Goal: Communication & Community: Answer question/provide support

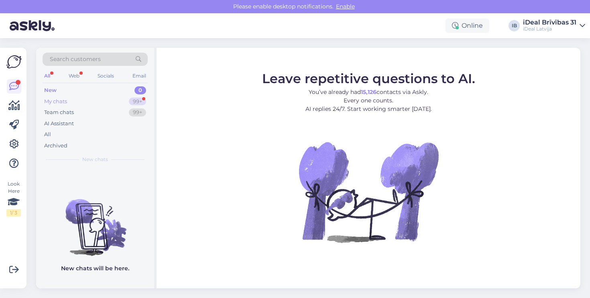
click at [75, 102] on div "My chats 99+" at bounding box center [95, 101] width 105 height 11
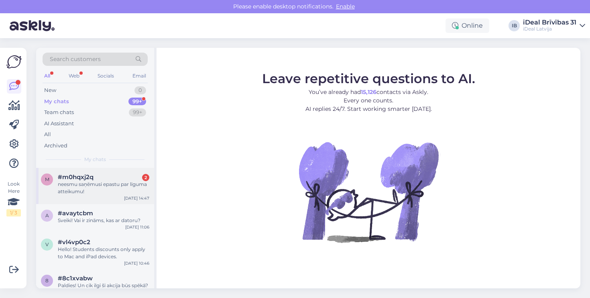
click at [83, 173] on span "#m0hqxj2q" at bounding box center [76, 176] width 36 height 7
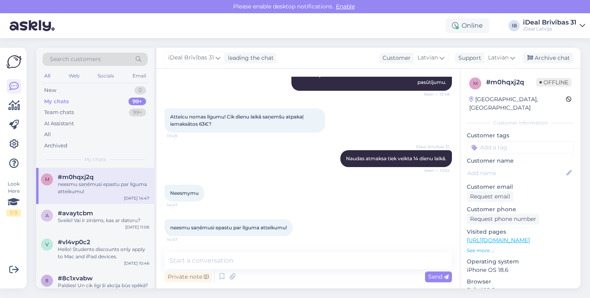
scroll to position [227, 0]
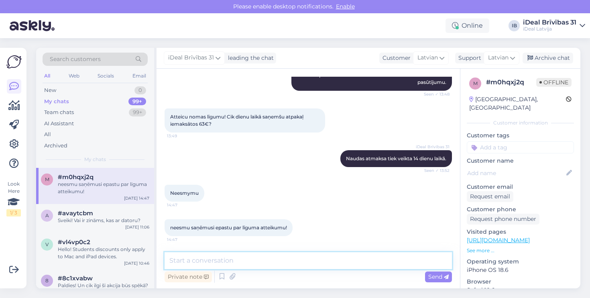
click at [246, 267] on textarea at bounding box center [308, 260] width 287 height 17
click at [232, 264] on textarea at bounding box center [308, 260] width 287 height 17
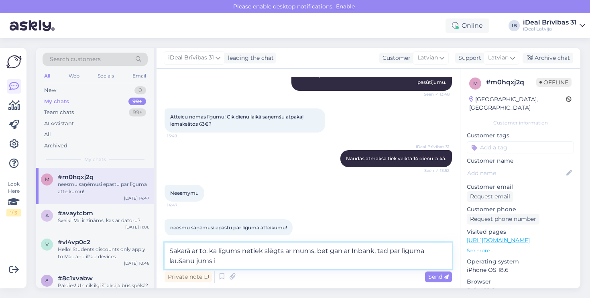
type textarea "Sakarā ar to, ka līgums netiek slēgts ar mums, bet gan ar Inbank, tad par līgum…"
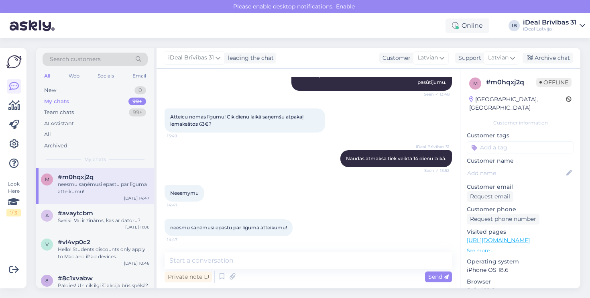
click at [228, 247] on div "Chat started Aug 22 2025 Sveiki! Vai iespējams uz nomaksu saņemt telefonu? 13:0…" at bounding box center [307, 178] width 303 height 219
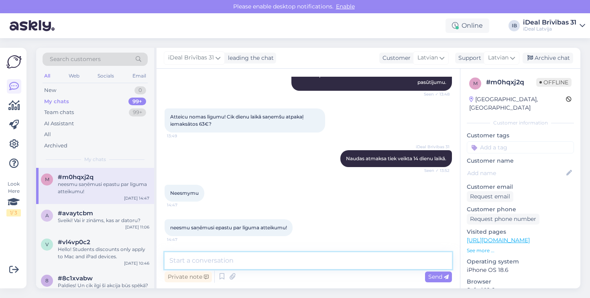
click at [217, 257] on textarea at bounding box center [308, 260] width 287 height 17
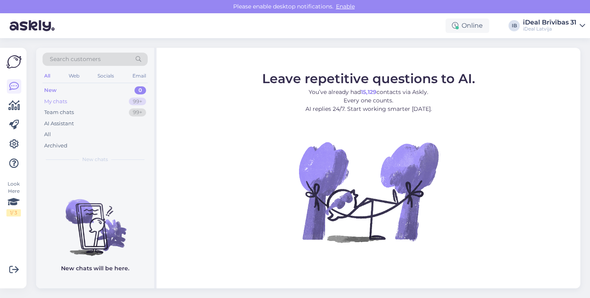
click at [118, 101] on div "My chats 99+" at bounding box center [95, 101] width 105 height 11
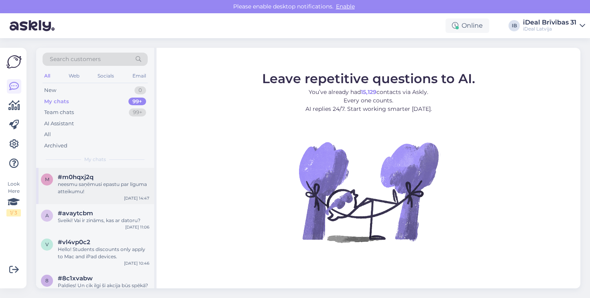
click at [73, 201] on div "m #m0hqxj2q neesmu saņēmusi epastu par līguma atteikumu! Aug 22 14:47" at bounding box center [95, 186] width 118 height 36
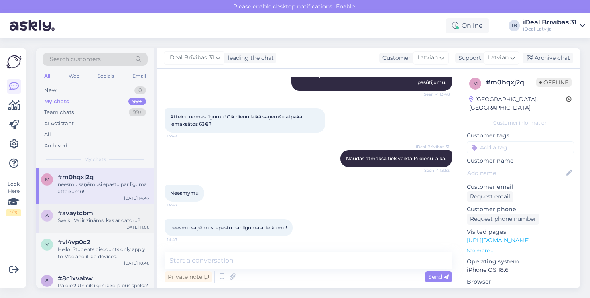
click at [97, 204] on div "a #avaytcbm Sveiki! Vai ir zināms, kas ar datoru? Aug 22 11:06" at bounding box center [95, 218] width 118 height 29
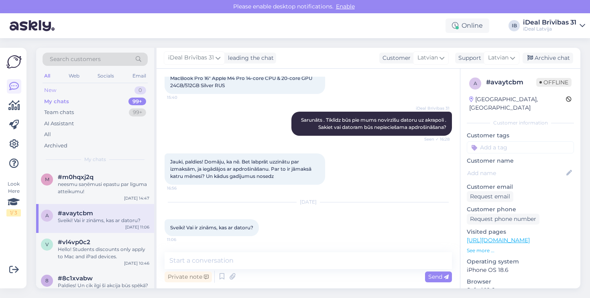
click at [86, 85] on div "New 0" at bounding box center [95, 90] width 105 height 11
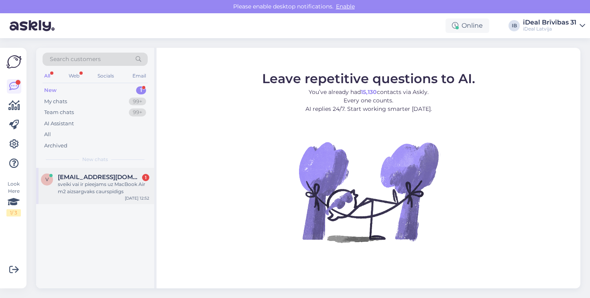
click at [79, 171] on div "v [EMAIL_ADDRESS][DOMAIN_NAME] 1 sveiki vai ir pieejams uz MacBook Air m2 aizsa…" at bounding box center [95, 186] width 118 height 36
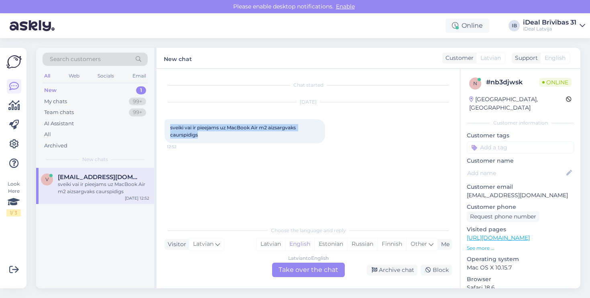
drag, startPoint x: 165, startPoint y: 125, endPoint x: 214, endPoint y: 133, distance: 50.0
click at [214, 134] on div "sveiki vai ir pieejams uz MacBook Air m2 aizsargvaks caurspidigs 12:52" at bounding box center [245, 131] width 161 height 24
click at [214, 133] on div "sveiki vai ir pieejams uz MacBook Air m2 aizsargvaks caurspidigs 12:52" at bounding box center [245, 131] width 161 height 24
click at [61, 104] on div "My chats" at bounding box center [55, 102] width 23 height 8
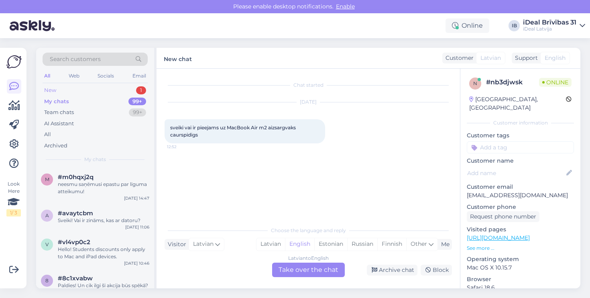
click at [132, 90] on div "New 1" at bounding box center [95, 90] width 105 height 11
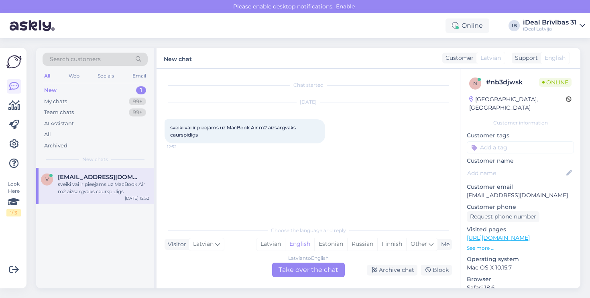
click at [81, 190] on div "sveiki vai ir pieejams uz MacBook Air m2 aizsargvaks caurspidigs" at bounding box center [103, 188] width 91 height 14
click at [276, 241] on div "Latvian" at bounding box center [270, 244] width 28 height 12
click at [290, 265] on div "Latvian to Latvian Take over the chat" at bounding box center [308, 269] width 73 height 14
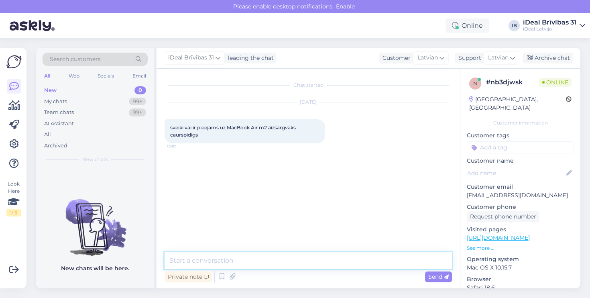
click at [290, 265] on textarea at bounding box center [308, 260] width 287 height 17
type textarea "Labdien! Kura izmēra MacBook Air jums ir?"
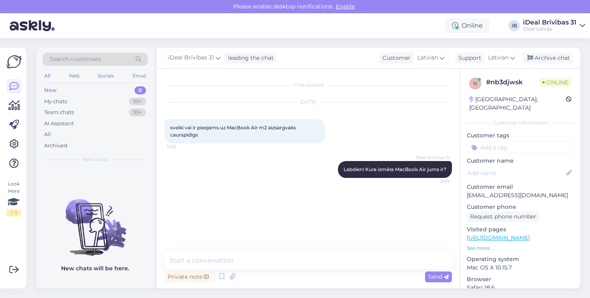
click at [251, 197] on div "Chat started Aug 23 2025 sveiki vai ir pieejams uz MacBook Air m2 aizsargvaks c…" at bounding box center [312, 161] width 295 height 168
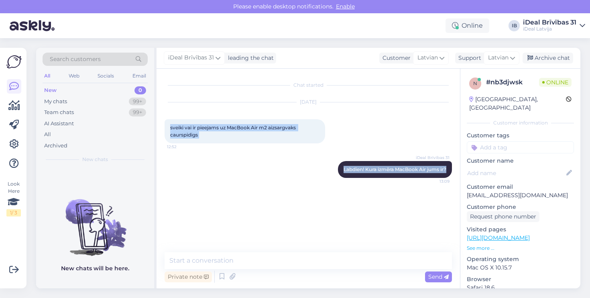
drag, startPoint x: 169, startPoint y: 128, endPoint x: 279, endPoint y: 224, distance: 145.6
click at [279, 228] on div "Chat started Aug 23 2025 sveiki vai ir pieejams uz MacBook Air m2 aizsargvaks c…" at bounding box center [312, 161] width 295 height 168
click at [279, 224] on div "Chat started Aug 23 2025 sveiki vai ir pieejams uz MacBook Air m2 aizsargvaks c…" at bounding box center [312, 161] width 295 height 168
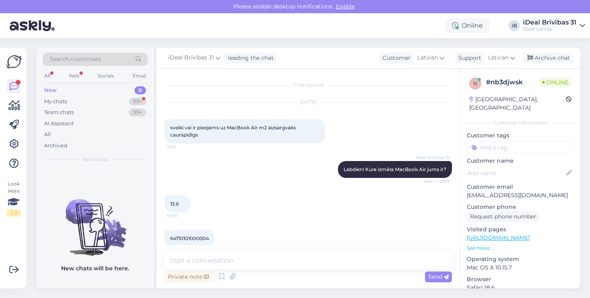
scroll to position [11, 0]
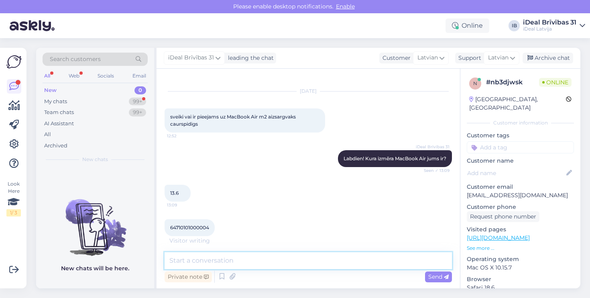
click at [270, 257] on textarea at bounding box center [308, 260] width 287 height 17
type textarea "s"
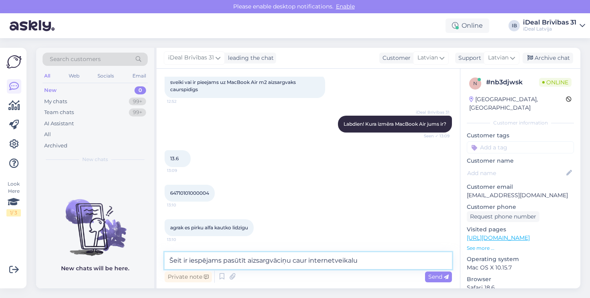
paste textarea "https://www.shop.cec.lv/epico-slim-shell-macbook-air-13-6-matt-transparent-6471…"
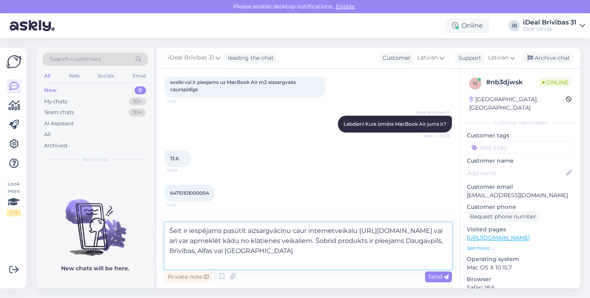
type textarea "Šeit ir iespējams pasūtīt aizsargvāciņu caur internetveikalu https://www.shop.c…"
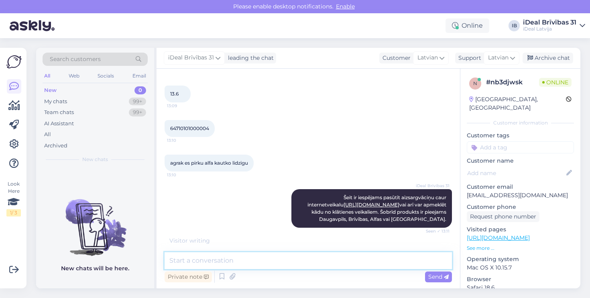
scroll to position [143, 0]
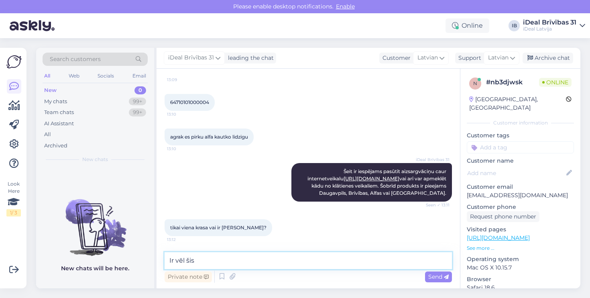
paste textarea "https://www.shop.cec.lv/epico-slim-shell-macbook-air-13-6-matt-grey-64710101900…"
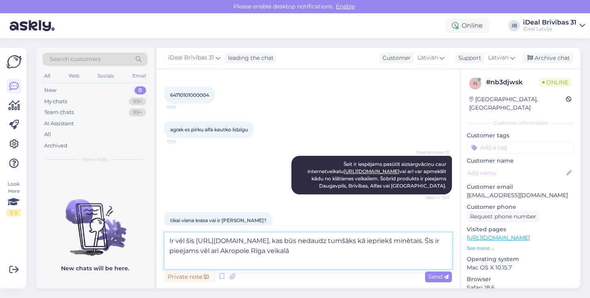
type textarea "Ir vēl šis https://www.shop.cec.lv/epico-slim-shell-macbook-air-13-6-matt-grey-…"
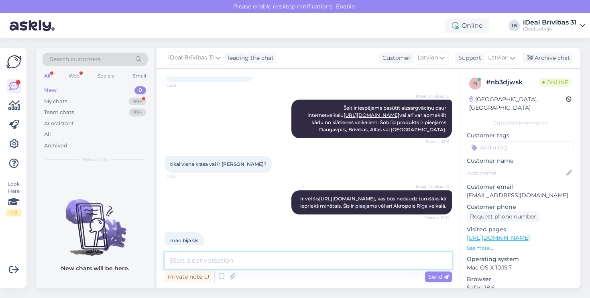
scroll to position [268, 0]
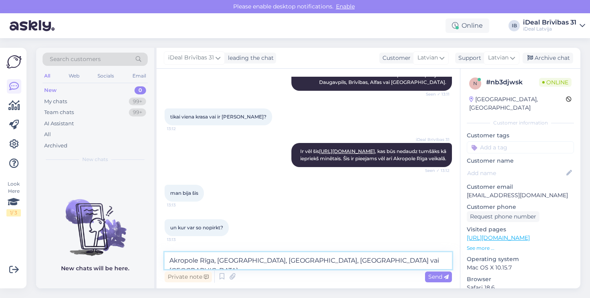
type textarea "Akropole Rīga, Akropole Alfa, Brīvības, Daugavpils vai Rīga Plaza C&C veikalos"
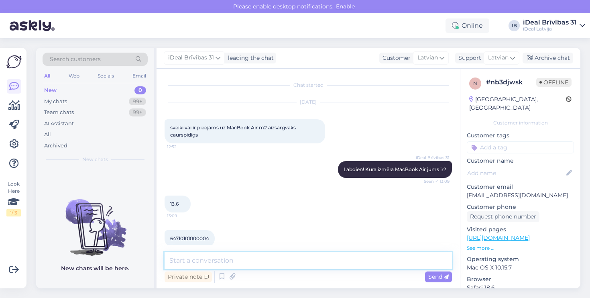
scroll to position [0, 0]
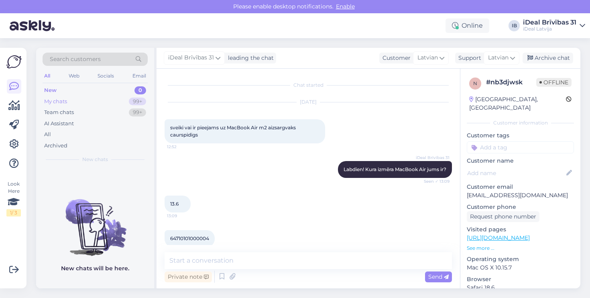
click at [119, 97] on div "My chats 99+" at bounding box center [95, 101] width 105 height 11
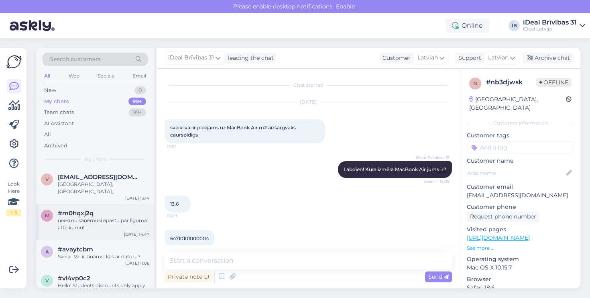
click at [104, 227] on div "neesmu saņēmusi epastu par līguma atteikumu!" at bounding box center [103, 224] width 91 height 14
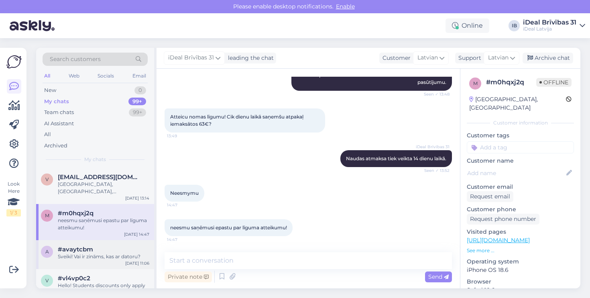
click at [106, 242] on div "a #avaytcbm Sveiki! Vai ir zināms, kas ar datoru? Aug 22 11:06" at bounding box center [95, 254] width 118 height 29
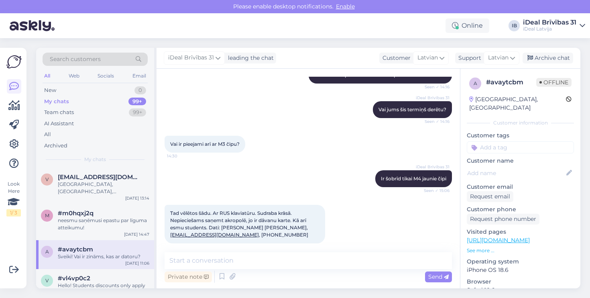
scroll to position [468, 0]
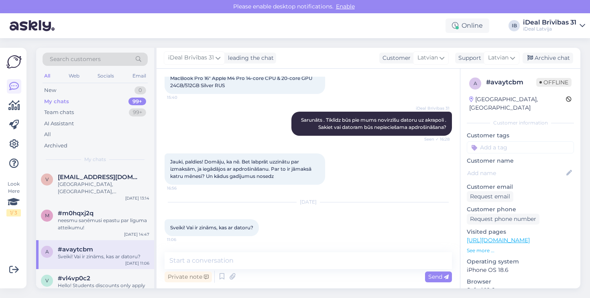
click at [565, 27] on div "iDeal Latvija" at bounding box center [549, 29] width 53 height 6
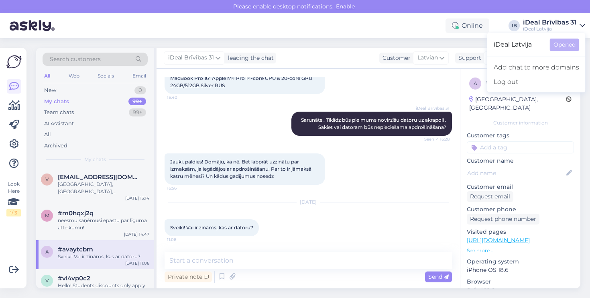
click at [454, 47] on div "Search customers All Web Socials Email New 0 My chats 99+ Team chats 99+ AI Ass…" at bounding box center [310, 168] width 559 height 260
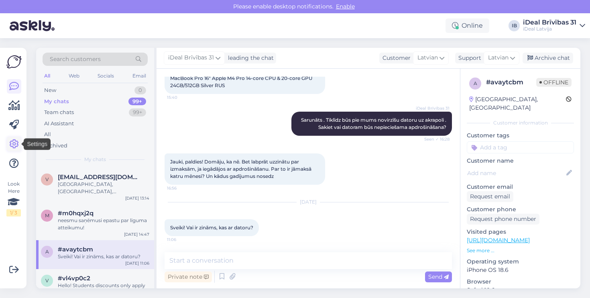
click at [11, 146] on icon at bounding box center [14, 144] width 10 height 10
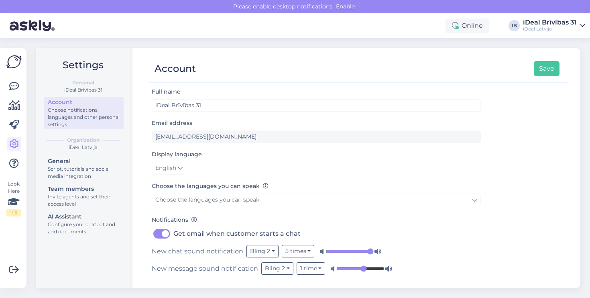
scroll to position [1, 0]
click at [27, 23] on img at bounding box center [32, 25] width 45 height 25
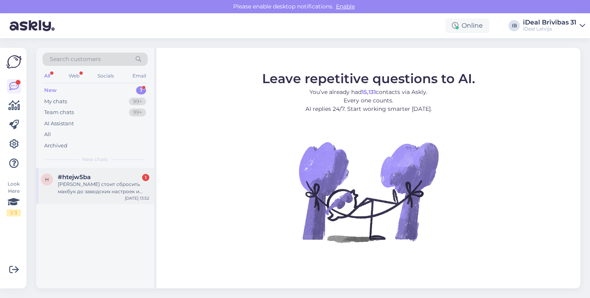
click at [83, 175] on span "#htejw5ba" at bounding box center [74, 176] width 33 height 7
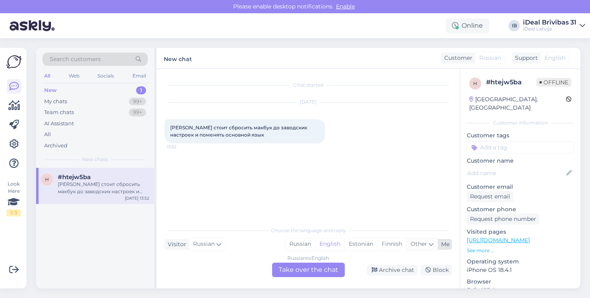
click at [419, 242] on span "Other" at bounding box center [418, 243] width 16 height 7
type input "lat"
click at [343, 223] on link "Latvian" at bounding box center [368, 223] width 88 height 13
click at [320, 270] on div "Russian to Latvian Take over the chat" at bounding box center [308, 269] width 73 height 14
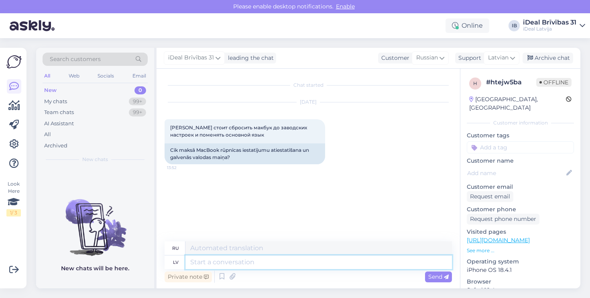
click at [259, 259] on textarea at bounding box center [318, 262] width 266 height 14
type textarea "Labdien!"
type textarea "Привет!"
type textarea "Labdien! Datora p"
type textarea "Привет! Компьютер!"
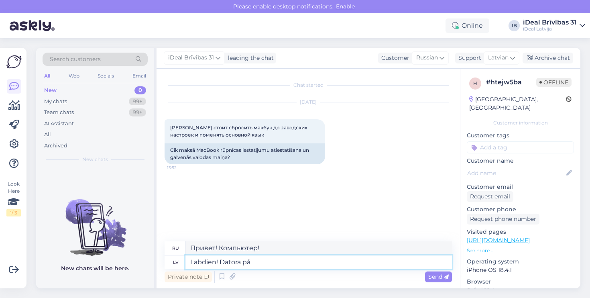
type textarea "Labdien! Datora p"
type textarea "Привет! Компьютер п"
type textarea "Labdien! Datora pārinstalācija"
type textarea "Привет! Переустановка компьютера."
type textarea "Labdien! Datora pārinstalācija maksā"
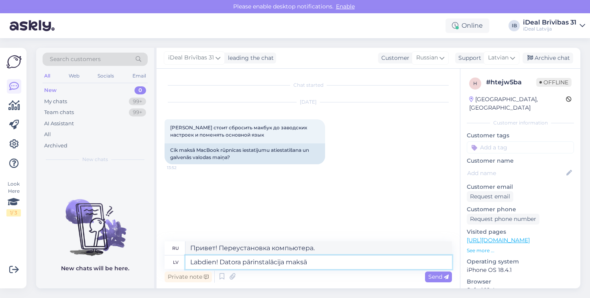
type textarea "Здравствуйте! Переустановка компьютера стоит денег."
type textarea "Labdien! Datora pārinstalācija maksā 49,-"
type textarea "Здравствуйте! Переустановка компьютера стоит 49,-"
type textarea "Labdien! Datora pārinstalācija maksā 49,-"
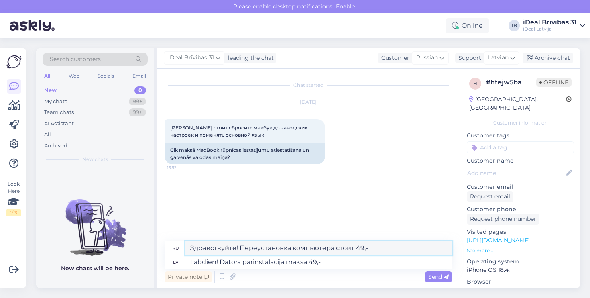
drag, startPoint x: 191, startPoint y: 248, endPoint x: 382, endPoint y: 246, distance: 191.0
click at [381, 246] on textarea "Здравствуйте! Переустановка компьютера стоит 49,-" at bounding box center [318, 248] width 266 height 14
click at [376, 234] on div "Chat started [DATE] Сколько стоит сбросить макбук до заводских настроек и помен…" at bounding box center [312, 155] width 295 height 157
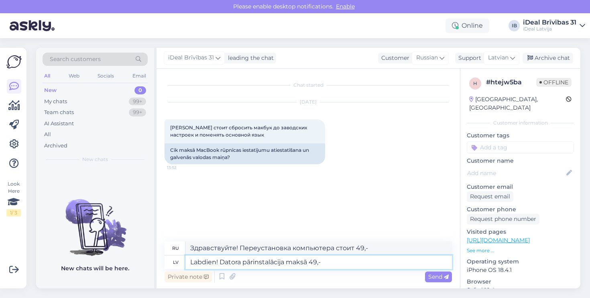
click at [350, 265] on textarea "Labdien! Datora pārinstalācija maksā 49,-" at bounding box center [318, 262] width 266 height 14
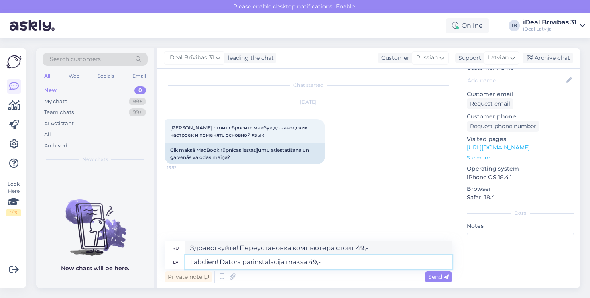
scroll to position [92, 0]
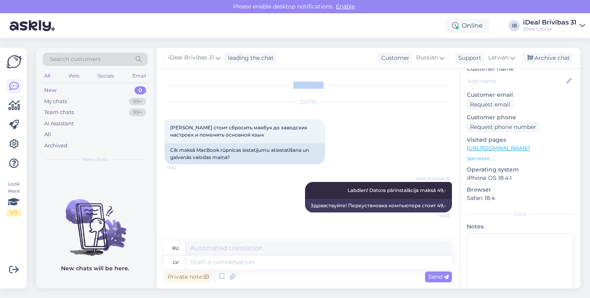
drag, startPoint x: 287, startPoint y: 83, endPoint x: 353, endPoint y: 85, distance: 66.3
click at [353, 85] on div "Chat started" at bounding box center [308, 84] width 287 height 7
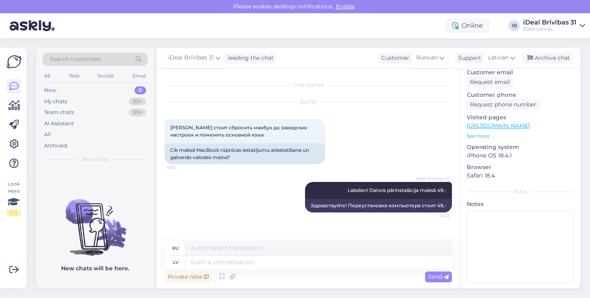
scroll to position [114, 0]
click at [274, 105] on div "[DATE]" at bounding box center [308, 101] width 287 height 7
click at [296, 102] on div "[DATE]" at bounding box center [308, 101] width 287 height 7
drag, startPoint x: 296, startPoint y: 102, endPoint x: 313, endPoint y: 103, distance: 17.3
click at [313, 103] on div "[DATE]" at bounding box center [308, 101] width 287 height 7
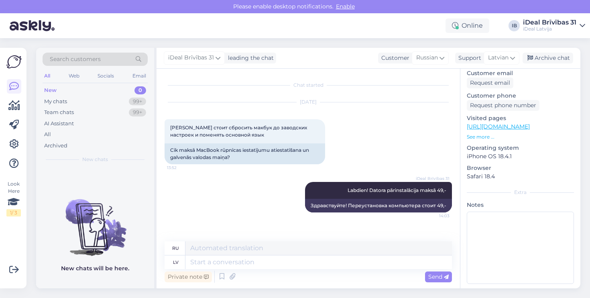
click at [349, 49] on div "iDeal Brīvības 31 leading the chat Customer Russian Support Latvian Archive chat" at bounding box center [368, 58] width 424 height 21
